Goal: Information Seeking & Learning: Learn about a topic

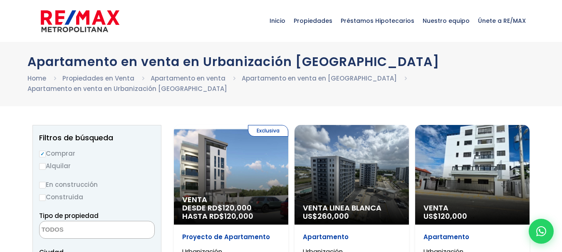
select select
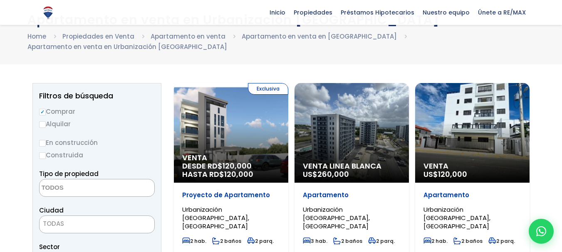
click at [232, 142] on div "Exclusiva Venta DESDE RD$ 120,000 HASTA RD$ 120,000" at bounding box center [231, 133] width 114 height 100
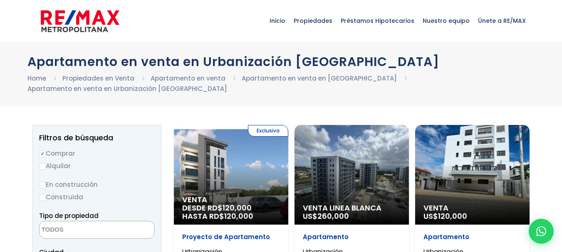
select select
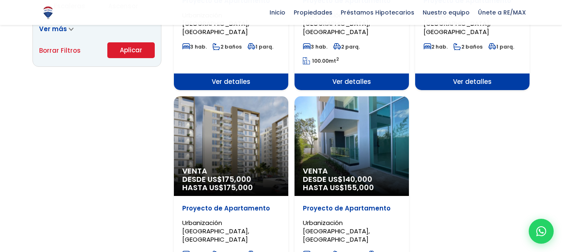
scroll to position [707, 0]
